Goal: Register for event/course

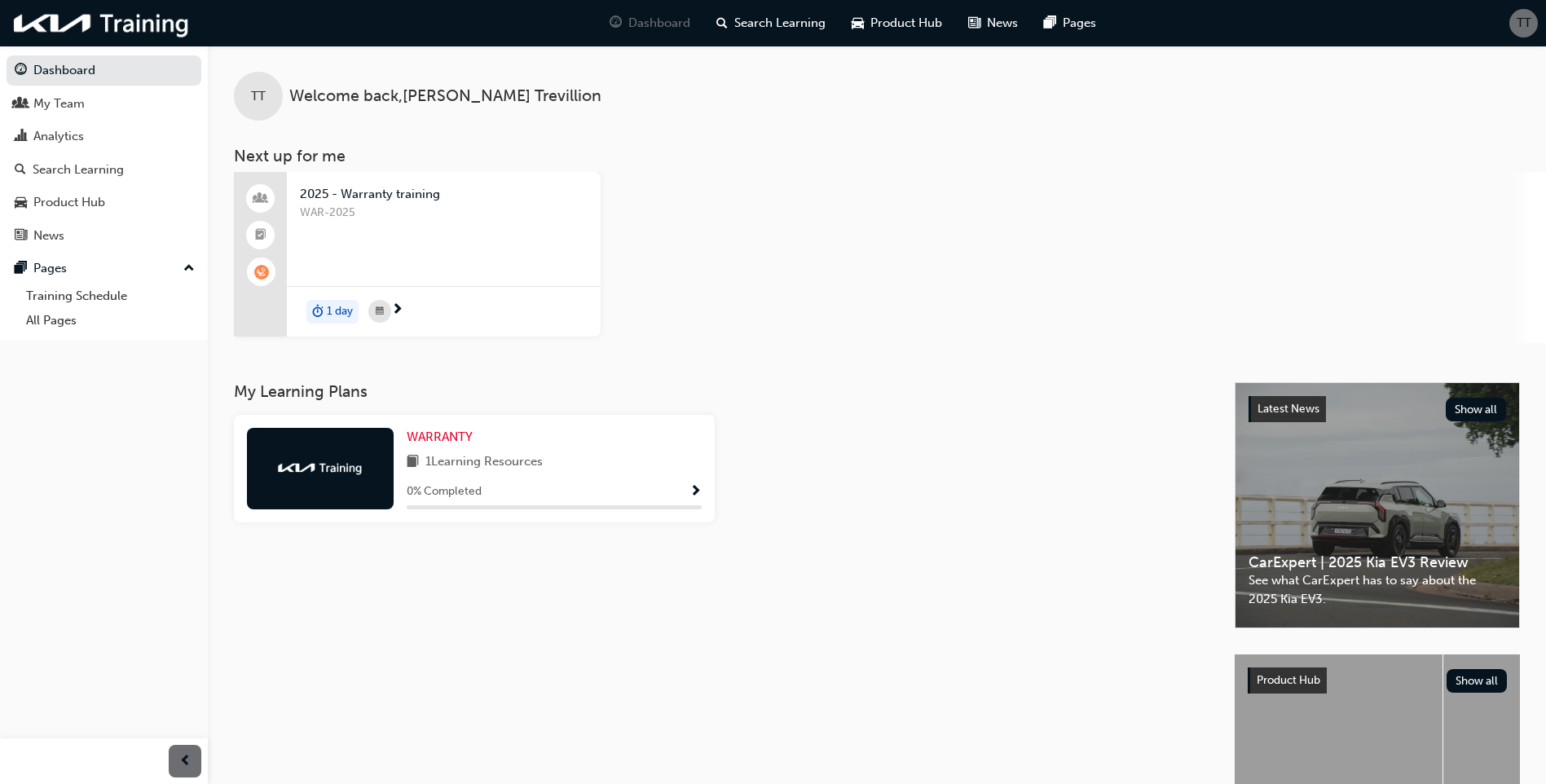
click at [388, 204] on span "WAR-2025" at bounding box center [444, 213] width 288 height 19
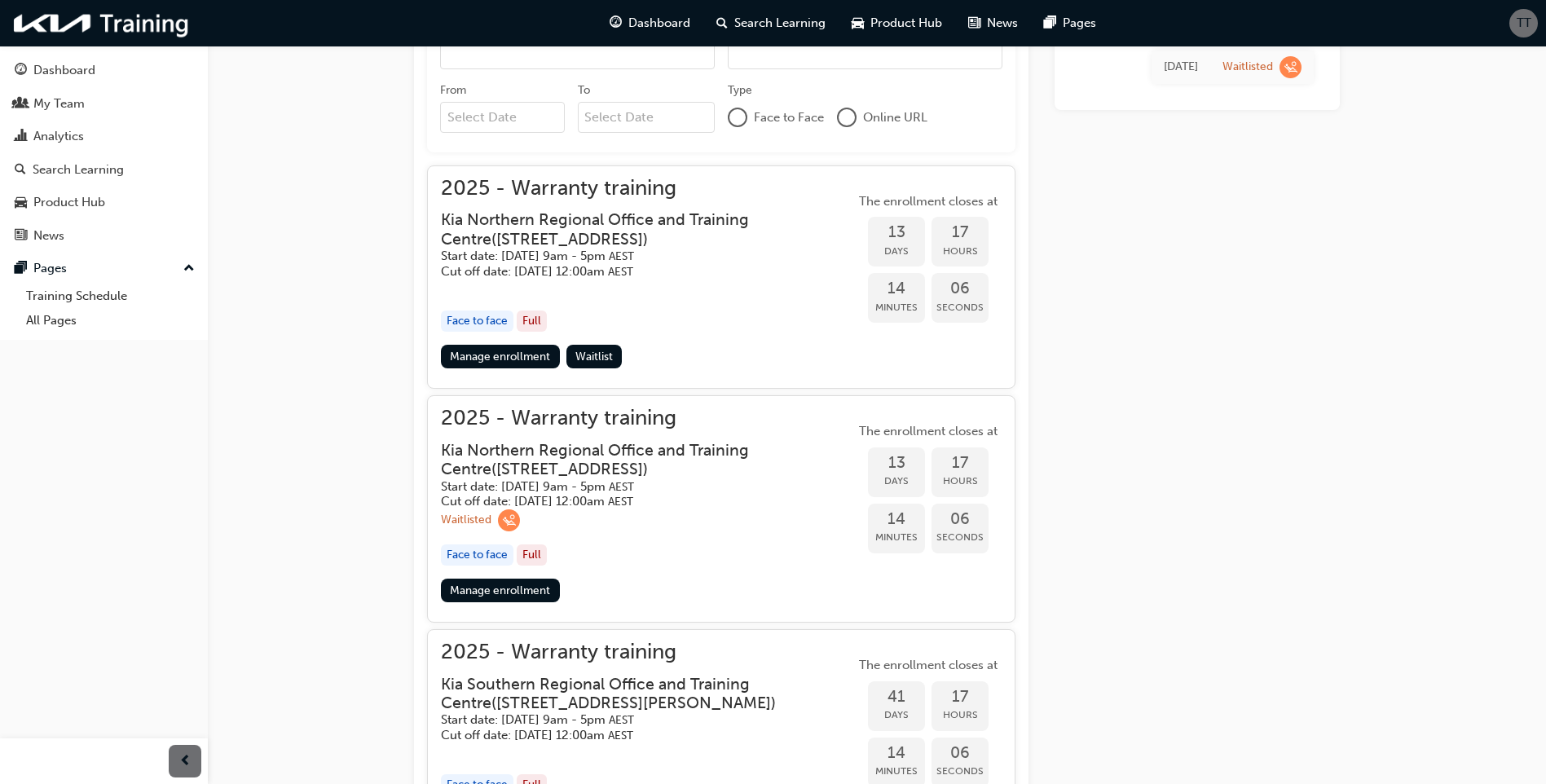
scroll to position [613, 0]
click at [524, 589] on link "Manage enrollment" at bounding box center [500, 589] width 119 height 24
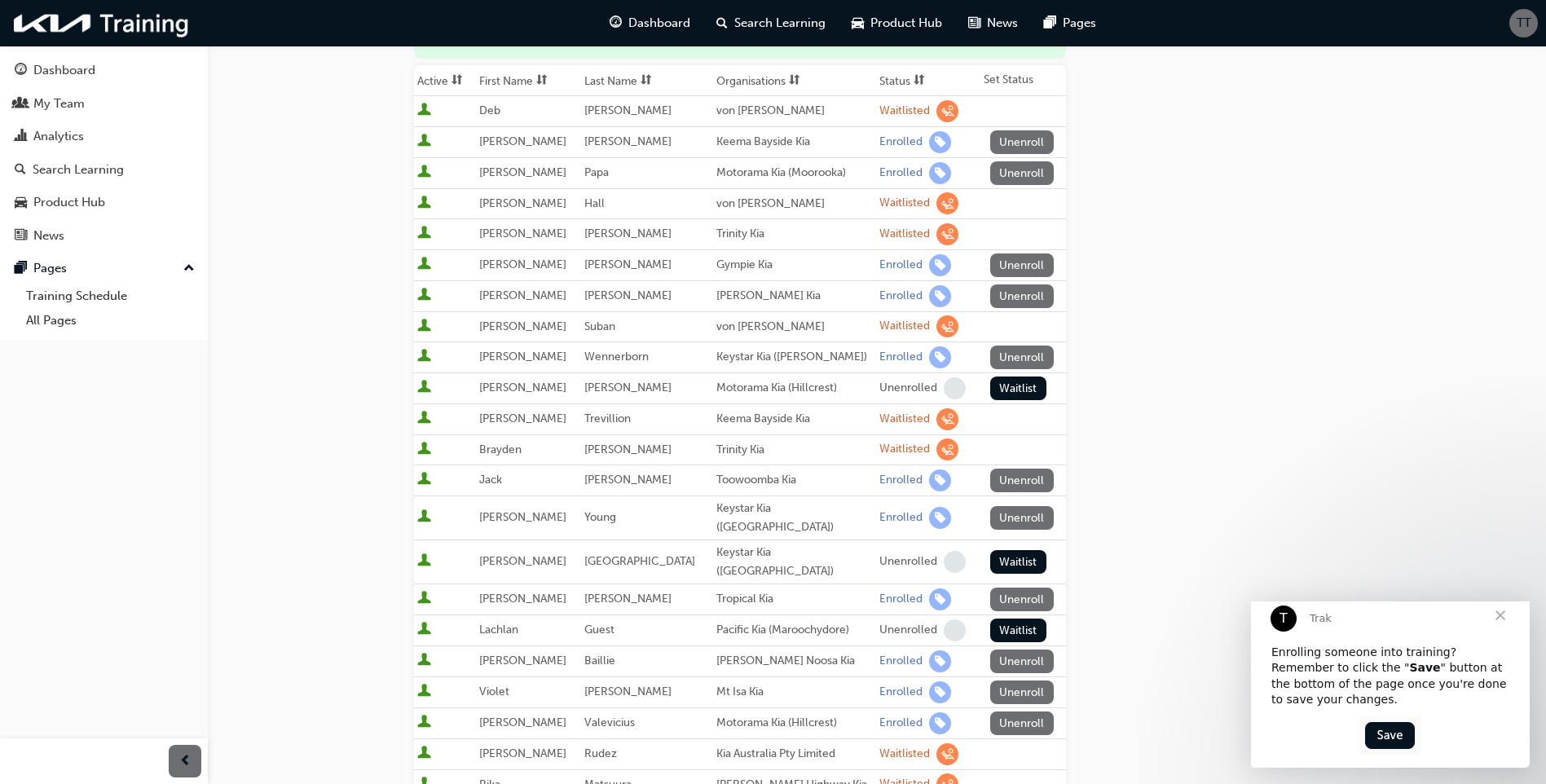
scroll to position [326, 0]
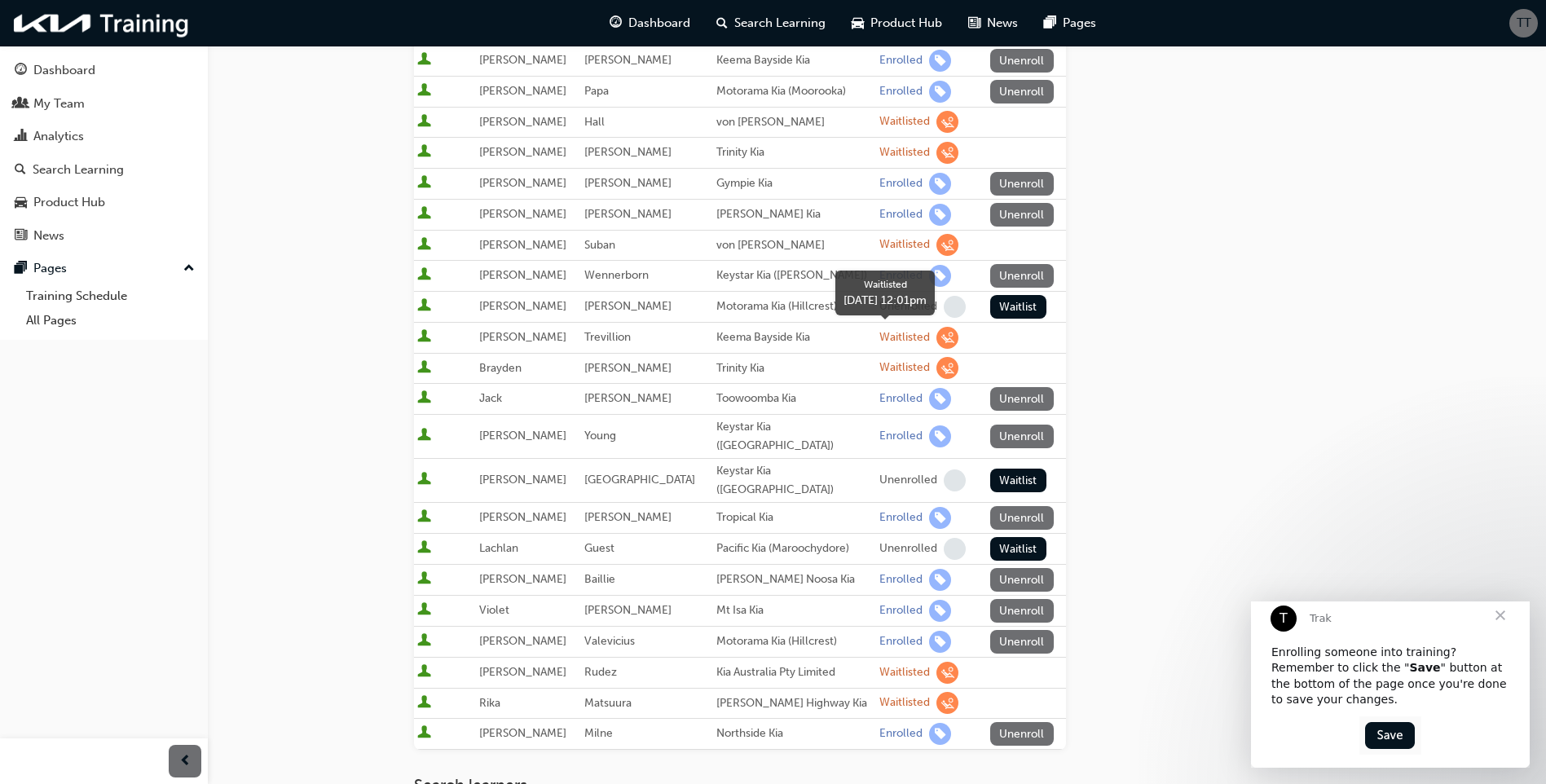
click at [937, 338] on span "learningRecordVerb_WAITLIST-icon" at bounding box center [947, 338] width 22 height 22
click at [1244, 608] on span "Close" at bounding box center [1500, 616] width 59 height 59
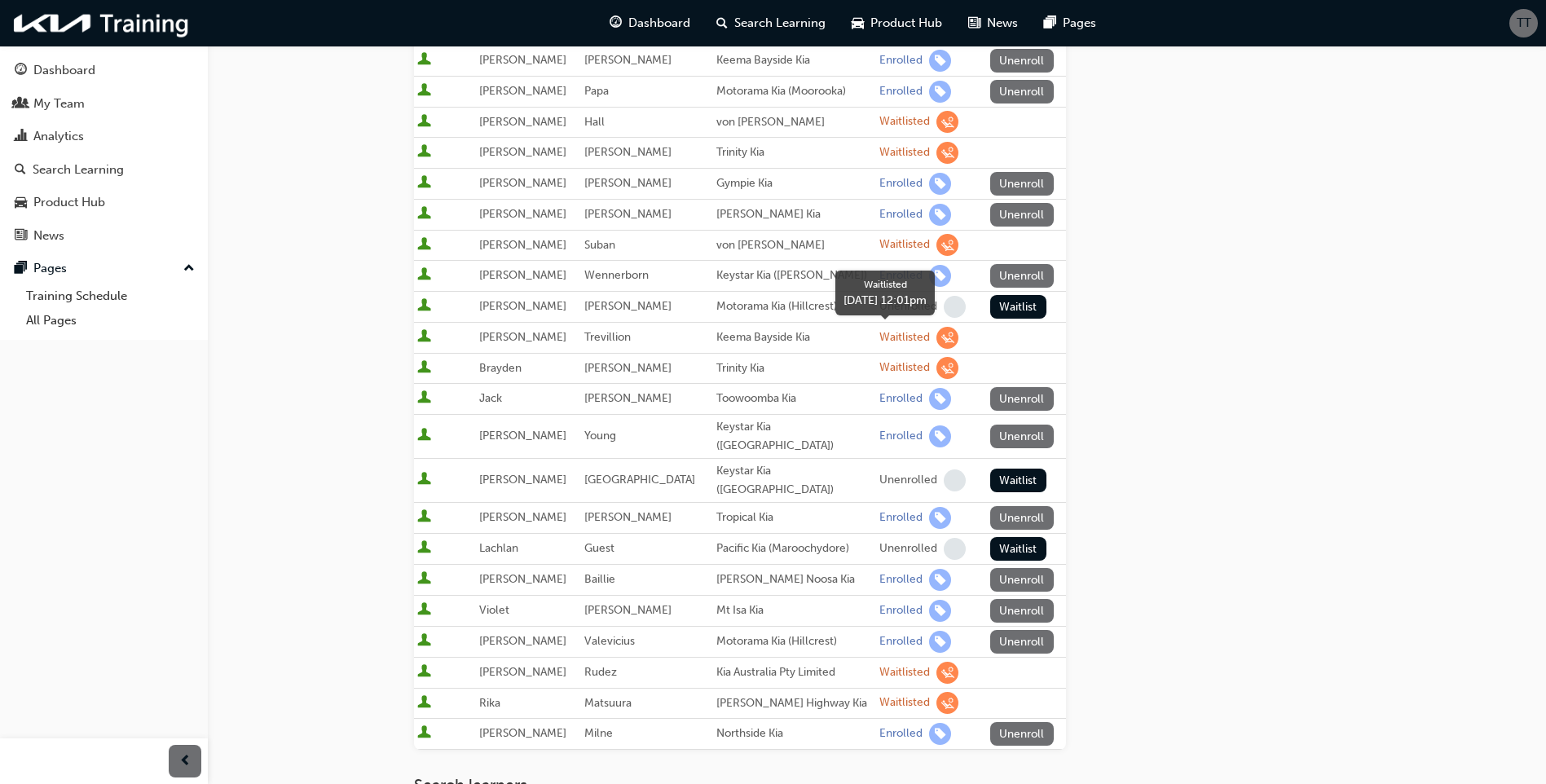
click at [937, 336] on span "learningRecordVerb_WAITLIST-icon" at bounding box center [947, 338] width 22 height 22
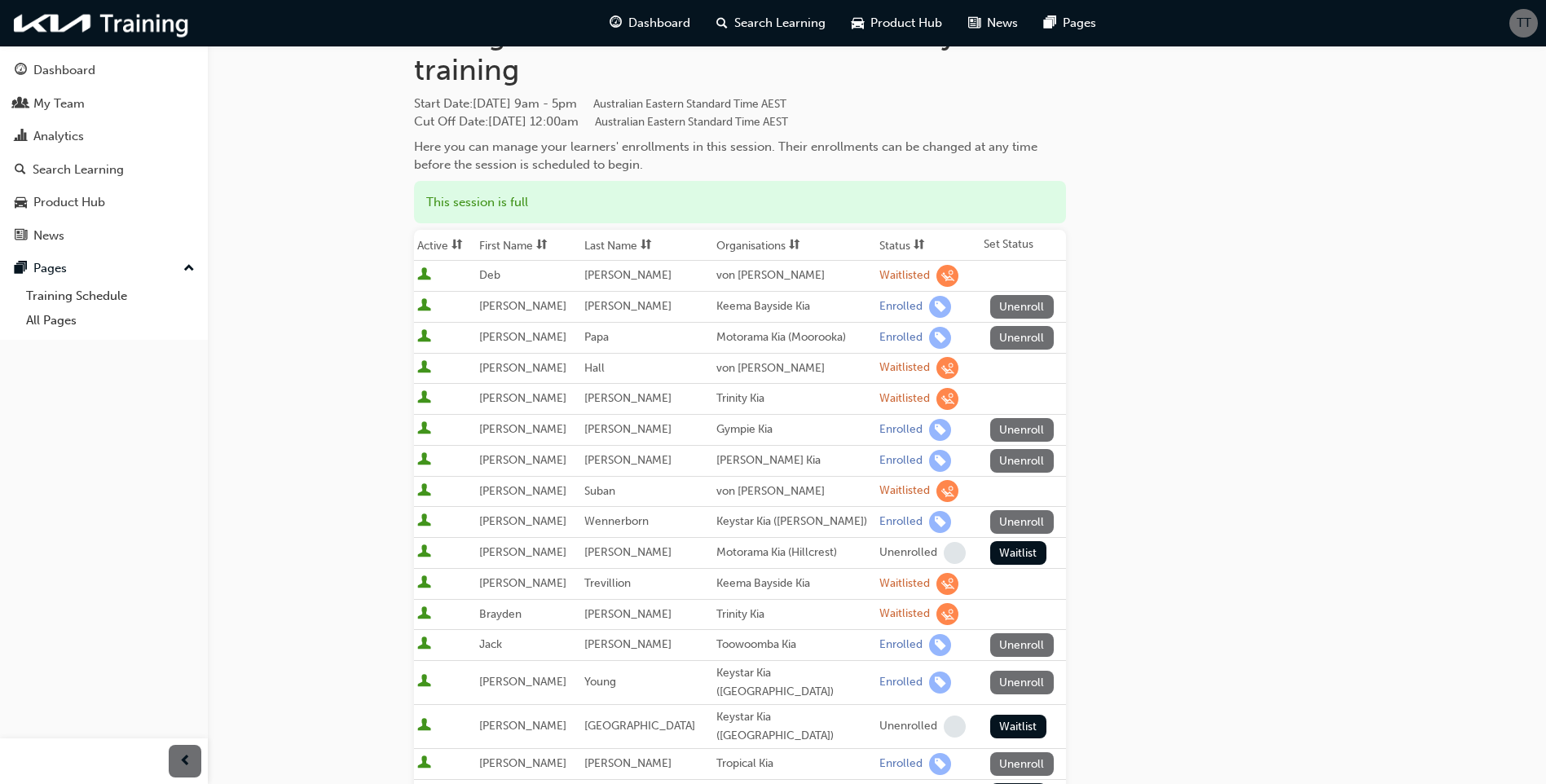
scroll to position [0, 0]
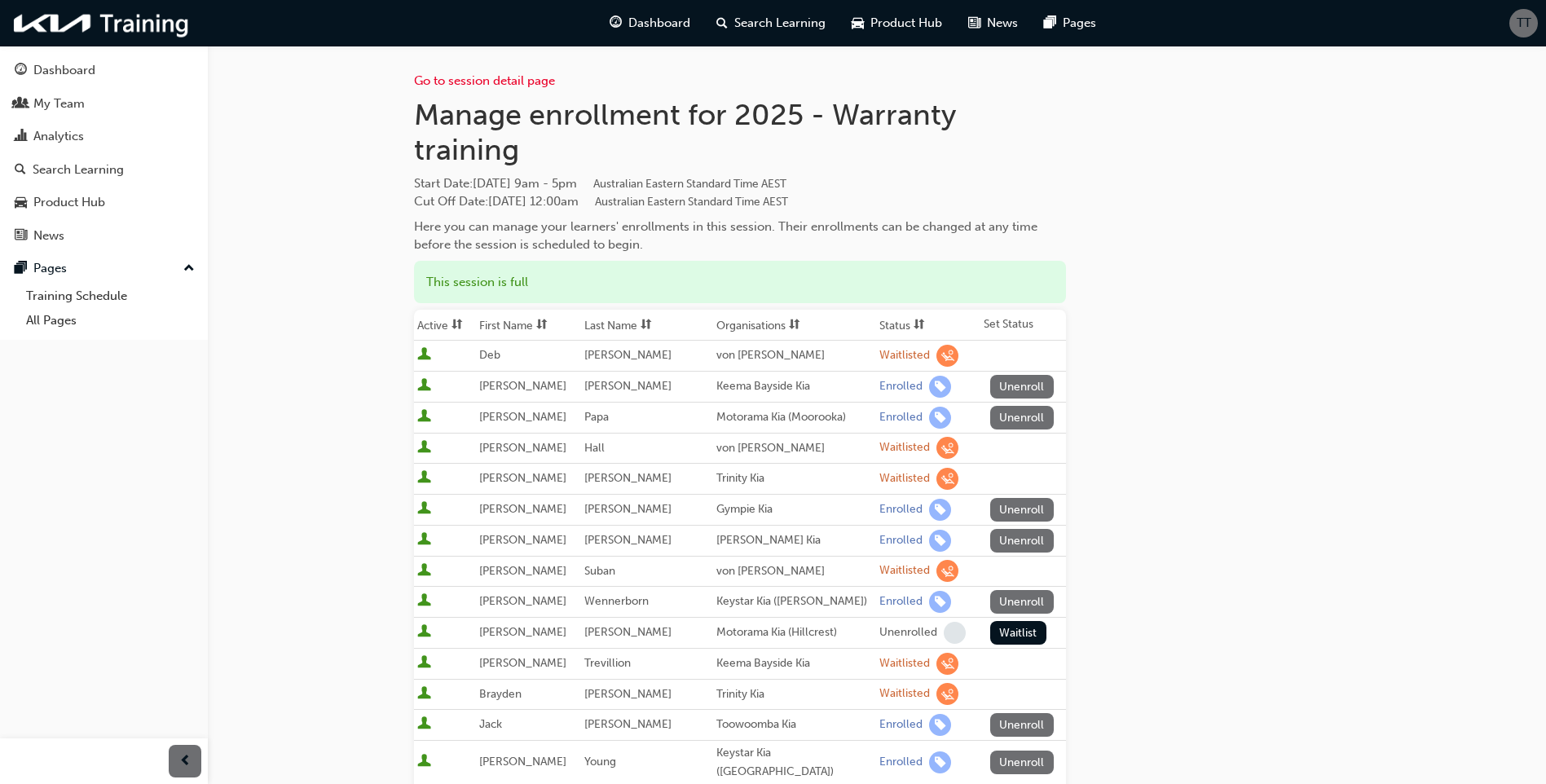
click at [1244, 18] on div "TT" at bounding box center [1524, 23] width 28 height 28
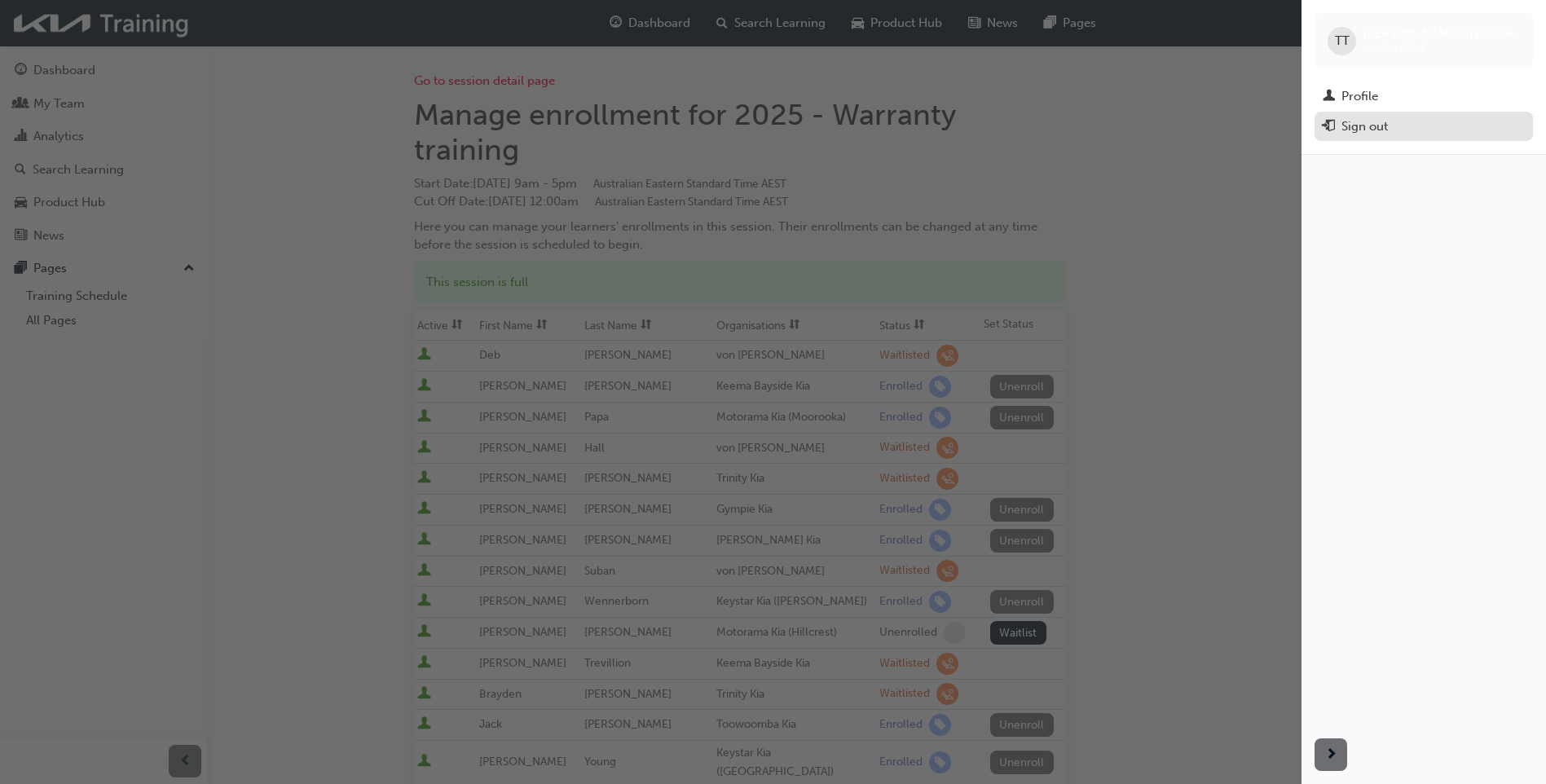
click at [1244, 127] on span "exit-icon" at bounding box center [1329, 127] width 12 height 15
